Goal: Navigation & Orientation: Find specific page/section

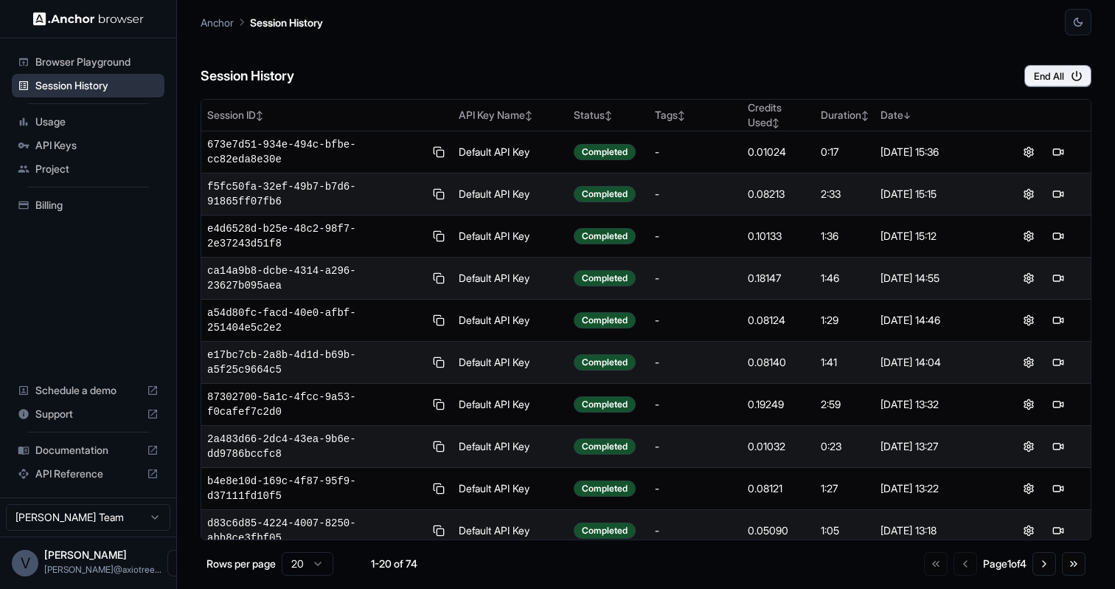
click at [100, 91] on span "Session History" at bounding box center [96, 85] width 123 height 15
click at [103, 147] on span "API Keys" at bounding box center [96, 145] width 123 height 15
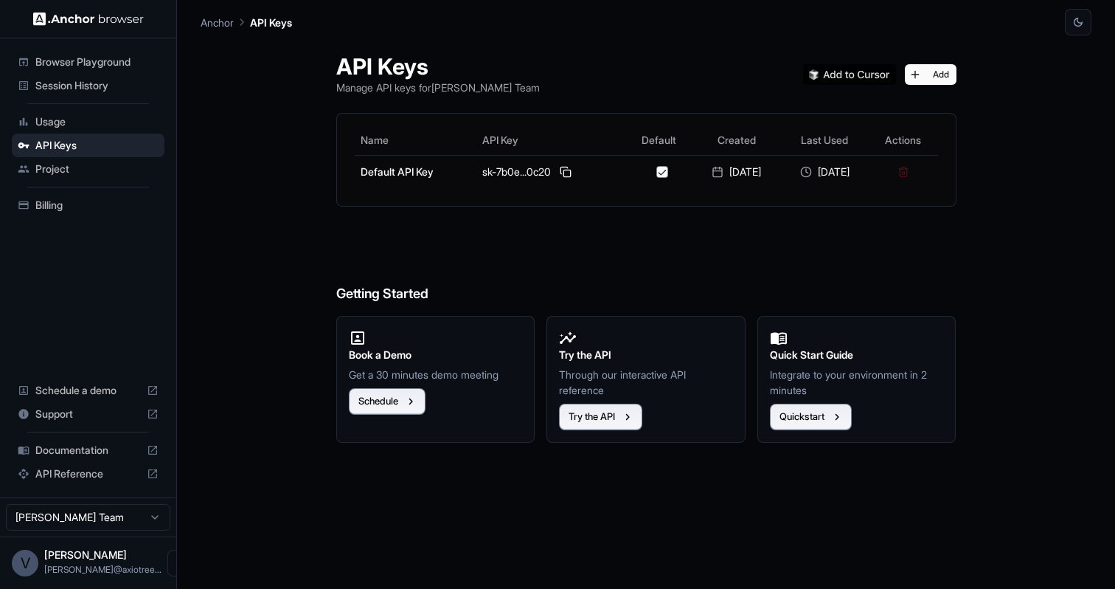
click at [91, 121] on span "Usage" at bounding box center [96, 121] width 123 height 15
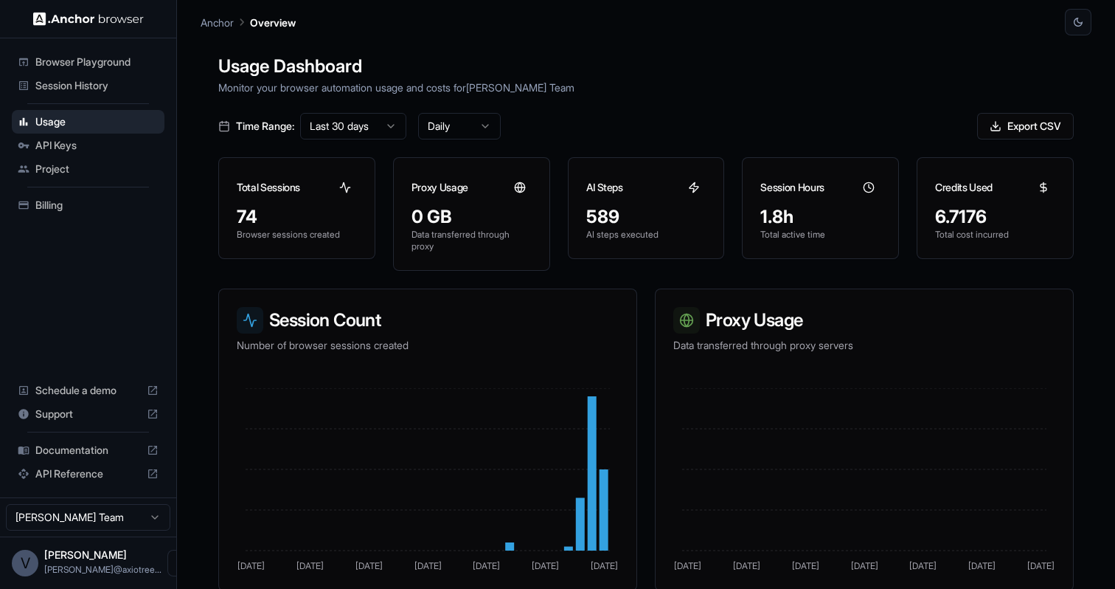
click at [69, 198] on span "Billing" at bounding box center [96, 205] width 123 height 15
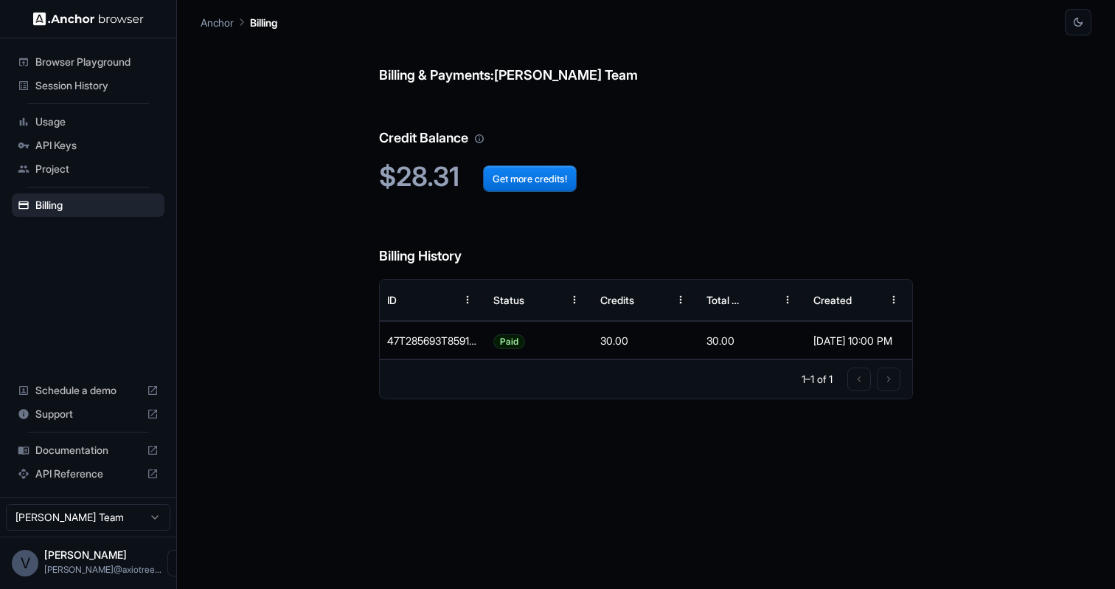
click at [62, 94] on div "Session History" at bounding box center [88, 86] width 153 height 24
